Goal: Task Accomplishment & Management: Manage account settings

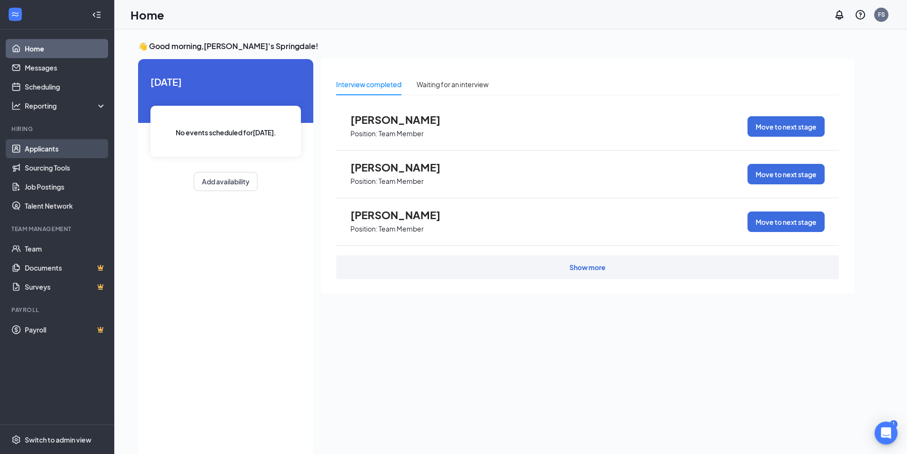
click at [55, 148] on link "Applicants" at bounding box center [65, 148] width 81 height 19
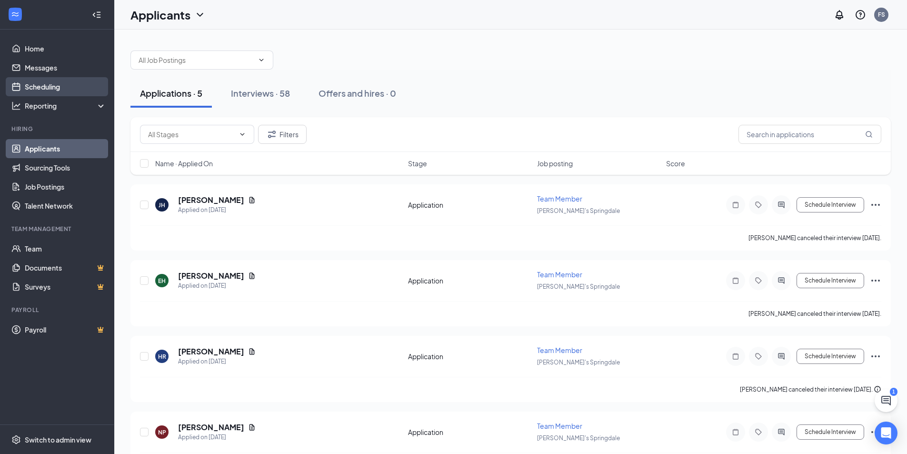
click at [50, 84] on link "Scheduling" at bounding box center [65, 86] width 81 height 19
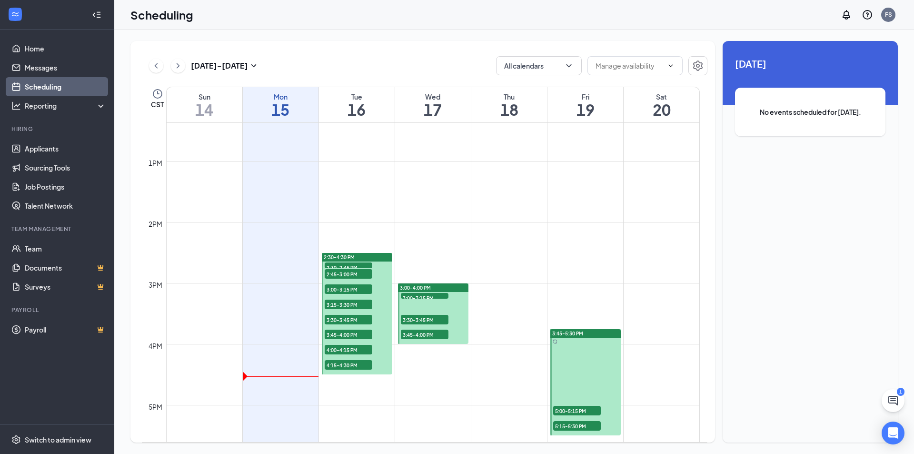
scroll to position [754, 0]
click at [349, 263] on span "2:30-2:45 PM" at bounding box center [349, 268] width 48 height 10
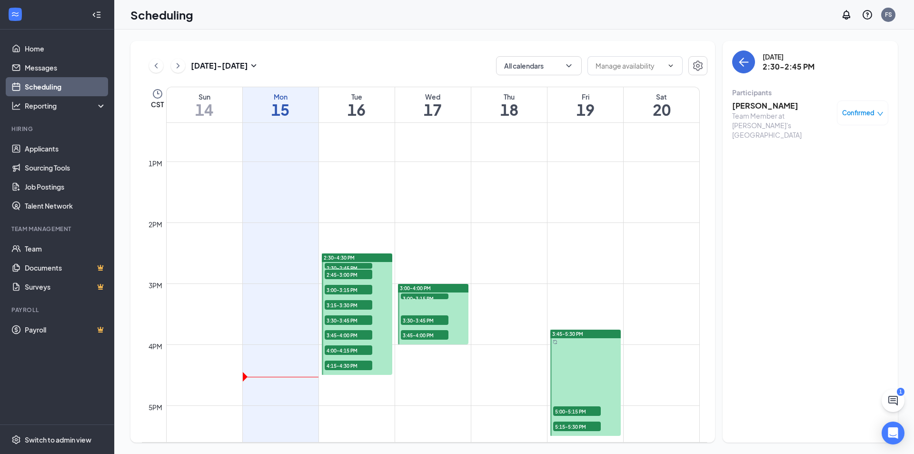
click at [360, 277] on span "2:45-3:00 PM" at bounding box center [349, 275] width 48 height 10
click at [358, 292] on span "3:00-3:15 PM" at bounding box center [349, 290] width 48 height 10
click at [359, 299] on div "3:15-3:30 PM 1" at bounding box center [349, 304] width 50 height 11
click at [360, 314] on div "3:30-3:45 PM 1" at bounding box center [349, 319] width 50 height 11
click at [354, 348] on span "4:00-4:15 PM" at bounding box center [349, 350] width 48 height 10
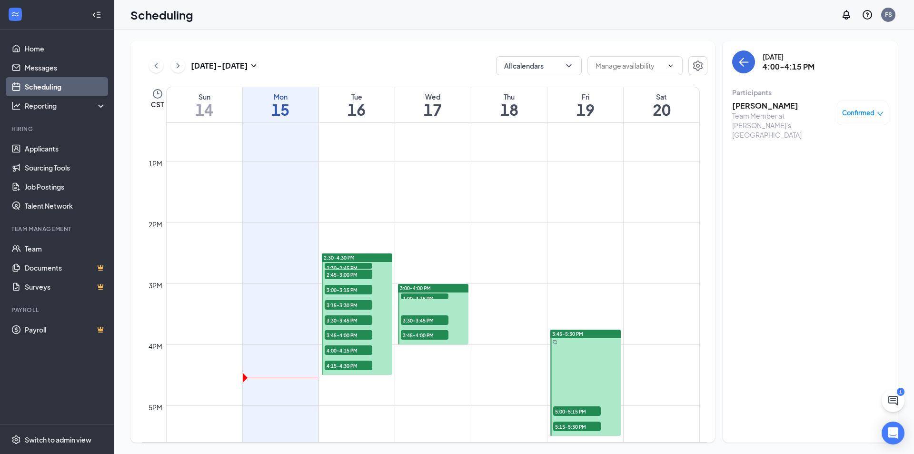
click at [346, 331] on span "3:45-4:00 PM" at bounding box center [349, 335] width 48 height 10
click at [354, 349] on span "4:00-4:15 PM" at bounding box center [349, 350] width 48 height 10
click at [353, 363] on span "4:15-4:30 PM" at bounding box center [349, 366] width 48 height 10
click at [441, 295] on span "3:00-3:15 PM" at bounding box center [425, 298] width 48 height 10
click at [434, 320] on span "3:30-3:45 PM" at bounding box center [425, 320] width 48 height 10
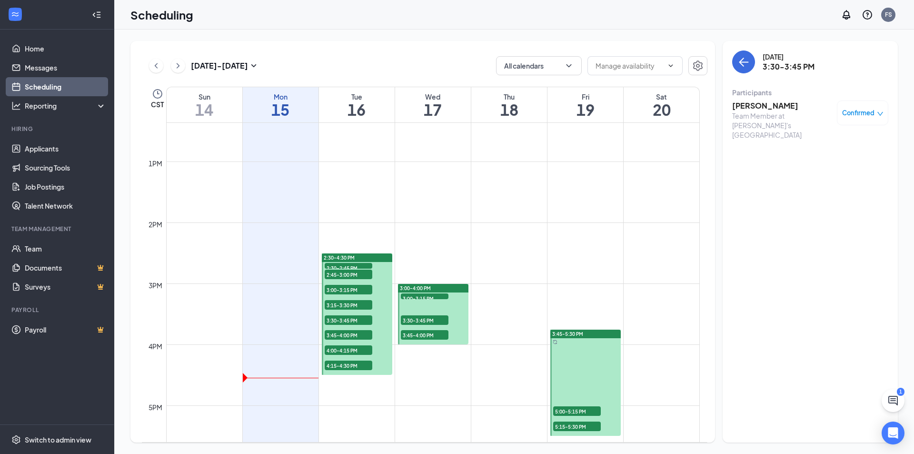
click at [444, 332] on span "3:45-4:00 PM" at bounding box center [425, 335] width 48 height 10
click at [593, 405] on div "5:00-5:15 PM 1" at bounding box center [577, 410] width 50 height 11
click at [562, 332] on span "3:45-5:30 PM" at bounding box center [567, 334] width 31 height 7
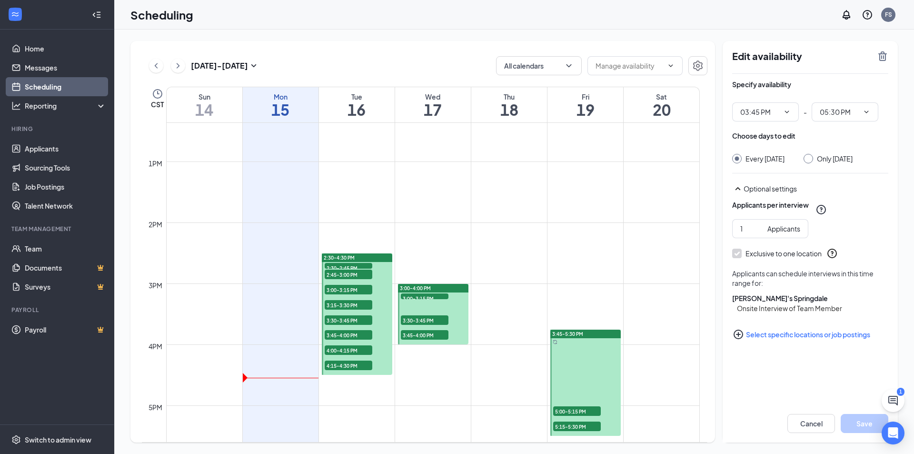
click at [582, 426] on span "5:15-5:30 PM" at bounding box center [577, 426] width 48 height 10
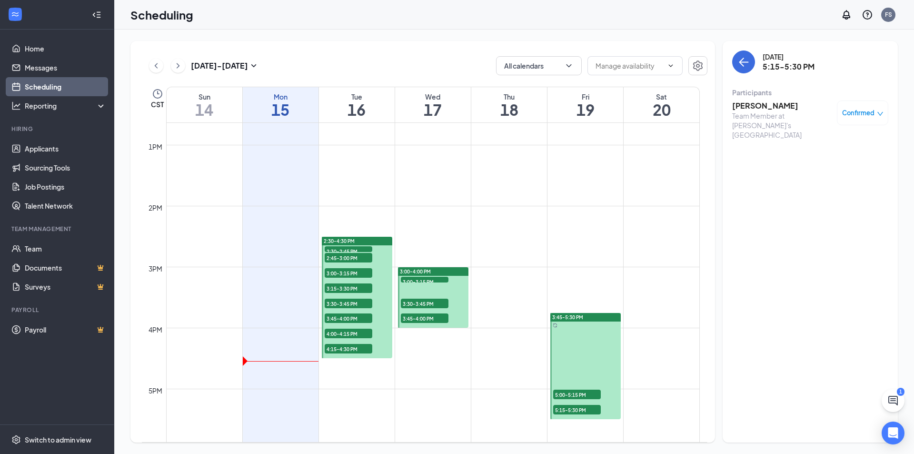
scroll to position [858, 0]
